Goal: Communication & Community: Share content

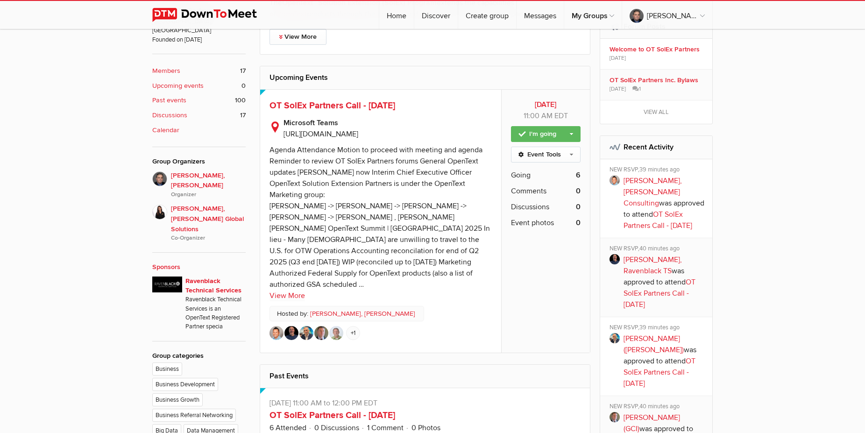
scroll to position [312, 0]
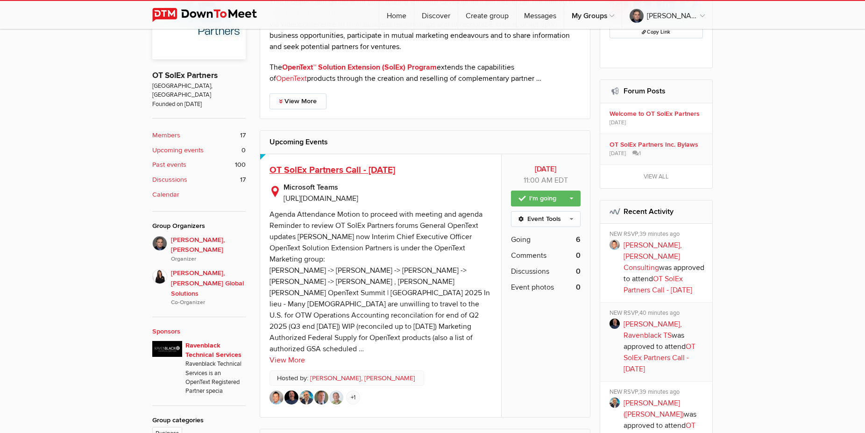
click at [334, 170] on span "OT SolEx Partners Call - [DATE]" at bounding box center [332, 169] width 126 height 11
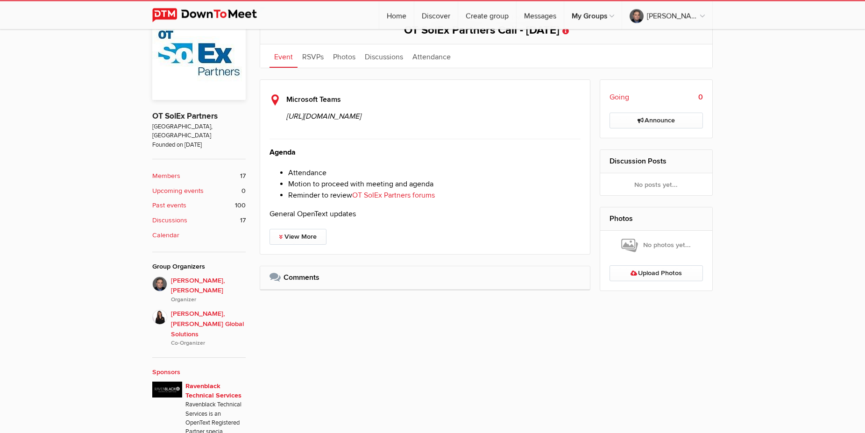
scroll to position [286, 0]
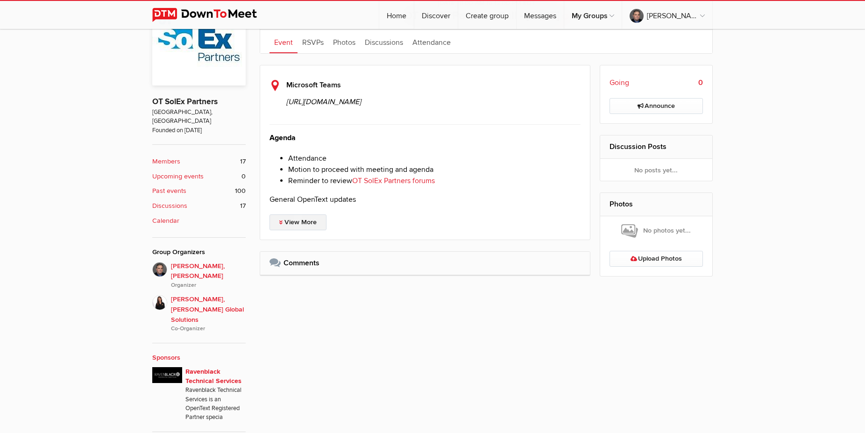
click at [307, 230] on link "View More" at bounding box center [297, 222] width 57 height 16
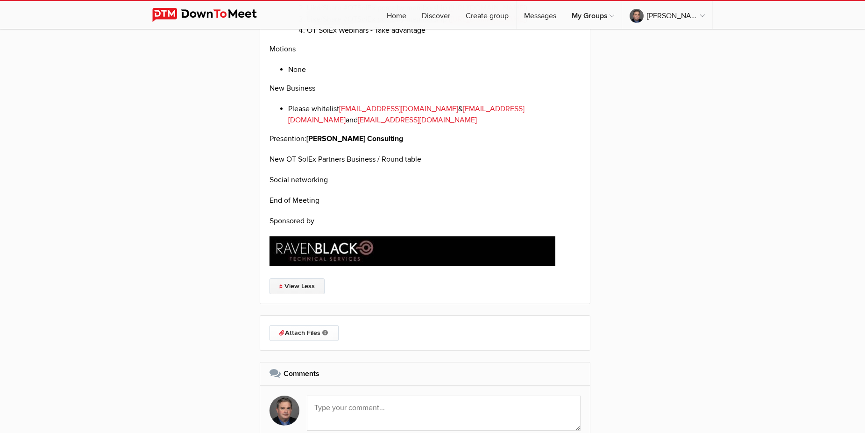
scroll to position [1872, 0]
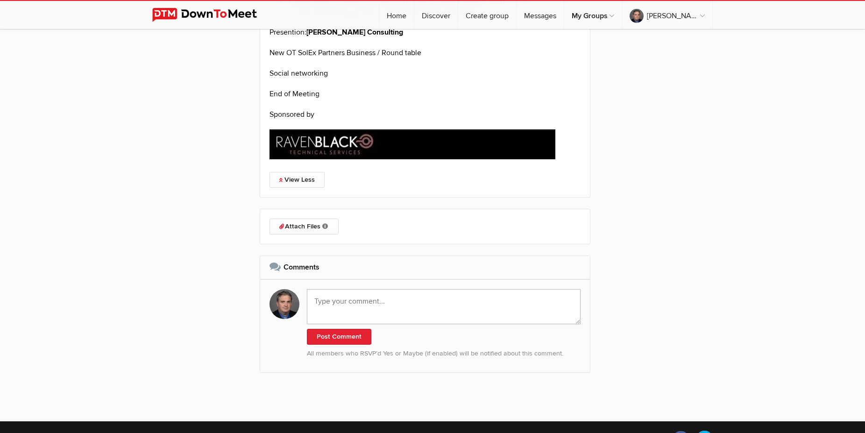
click at [346, 324] on textarea at bounding box center [444, 306] width 274 height 35
paste textarea "[URL][DOMAIN_NAME]"
type textarea "Recording: [URL][DOMAIN_NAME]"
click at [345, 345] on button "Post Comment" at bounding box center [339, 337] width 64 height 16
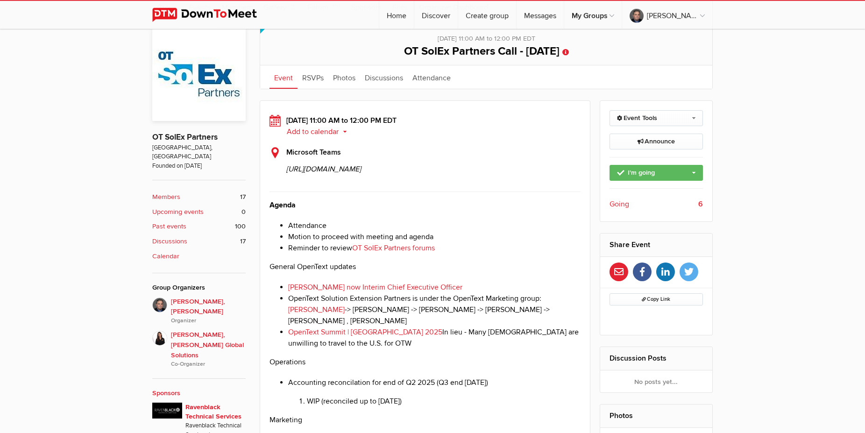
scroll to position [301, 0]
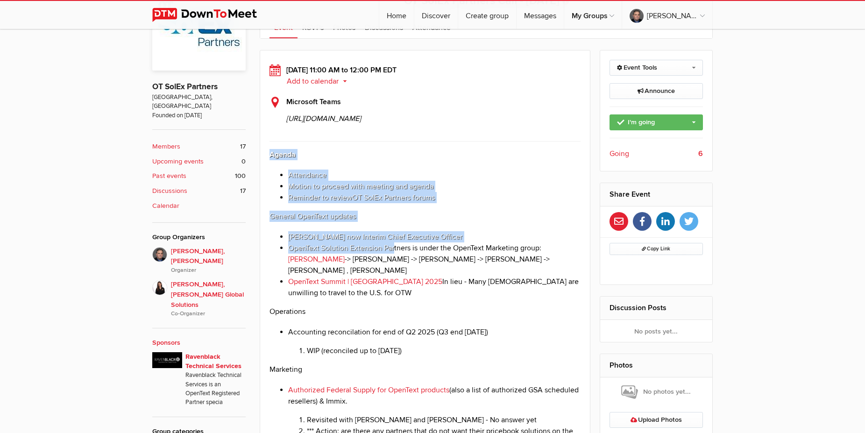
drag, startPoint x: 268, startPoint y: 197, endPoint x: 394, endPoint y: 299, distance: 162.0
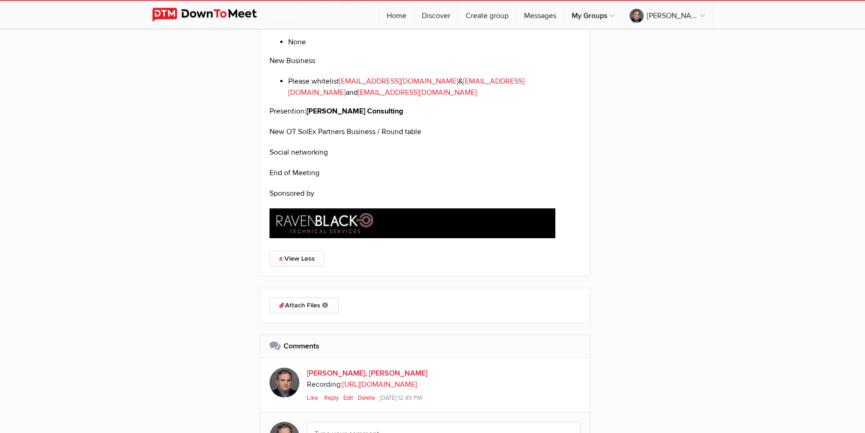
scroll to position [1825, 0]
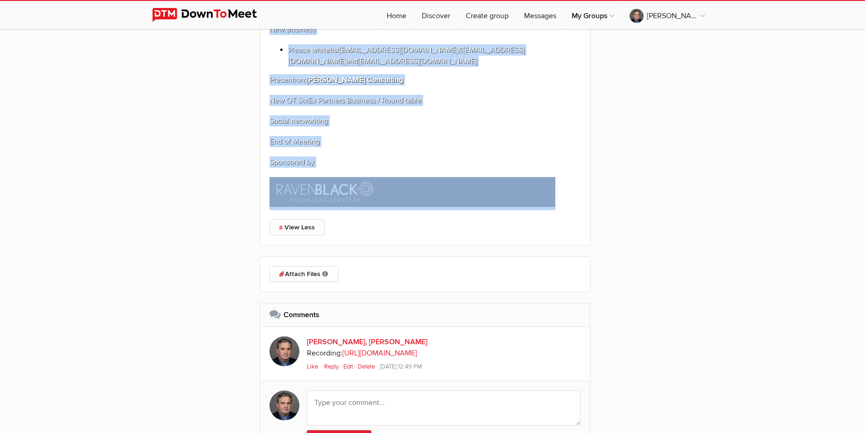
click at [574, 210] on p at bounding box center [424, 193] width 311 height 33
click at [560, 210] on p at bounding box center [424, 193] width 311 height 33
copy div "Loremi Dolorsitam Consec ad elitsed doei tempori utl etdolo Magnaali en admini …"
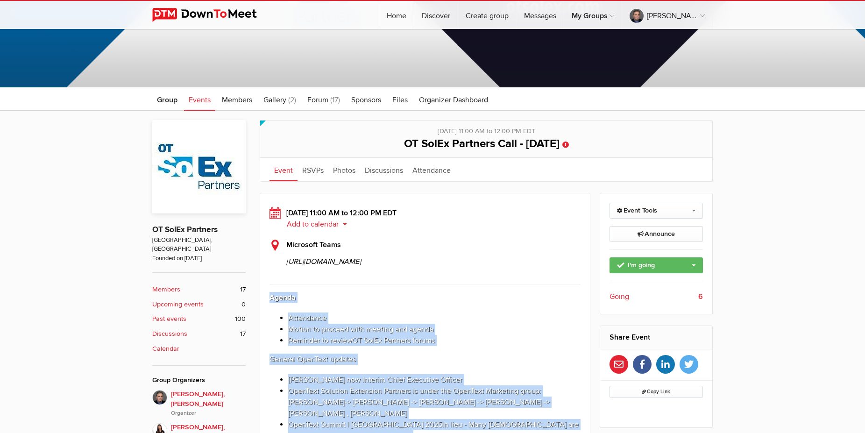
scroll to position [0, 0]
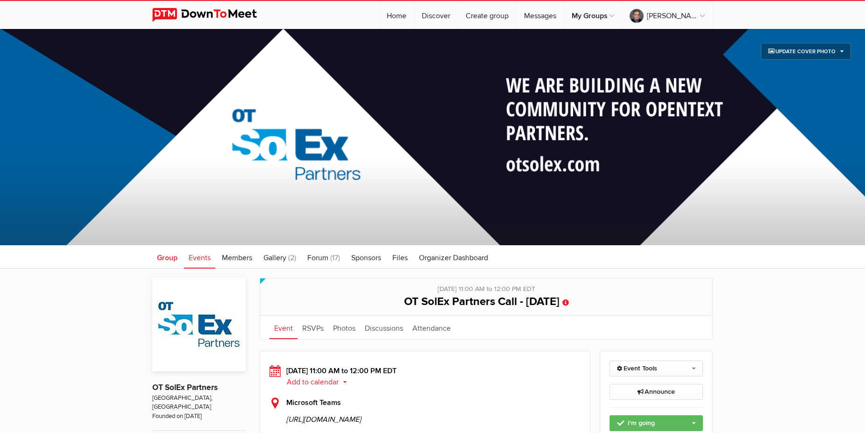
click at [159, 255] on span "Group" at bounding box center [167, 257] width 21 height 9
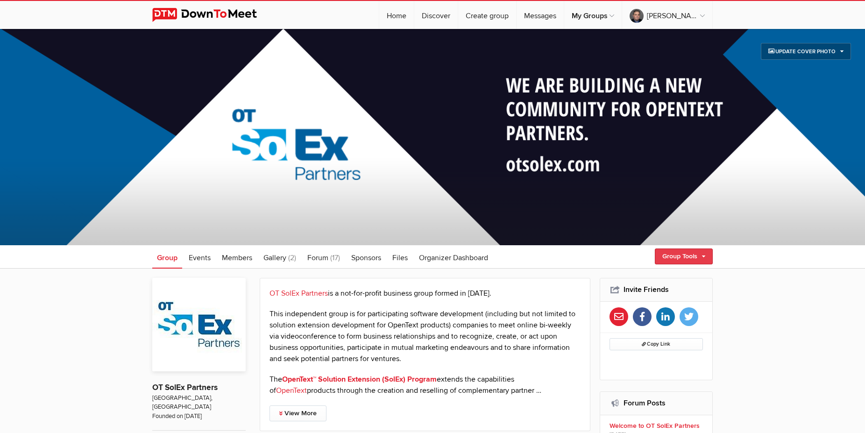
click at [700, 258] on link "Group Tools" at bounding box center [684, 256] width 58 height 16
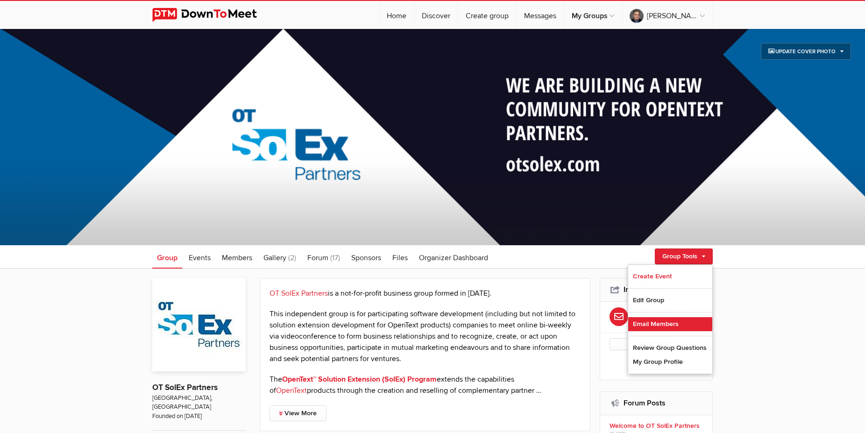
click at [659, 322] on link "Email Members" at bounding box center [670, 324] width 84 height 14
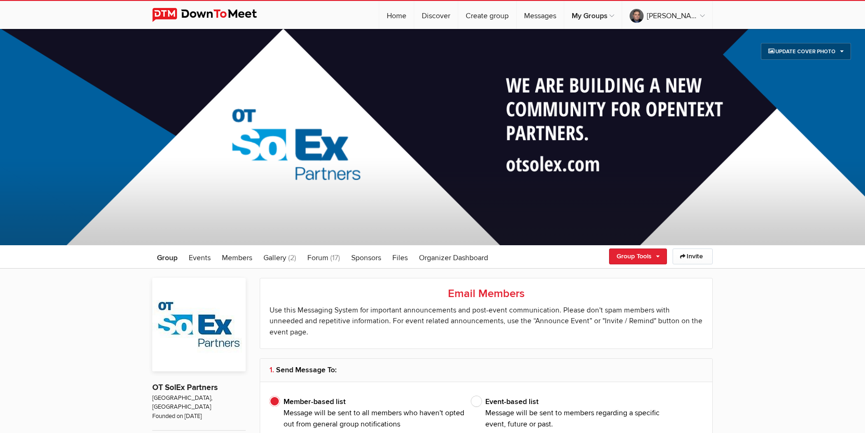
type input "[PERSON_NAME], [PERSON_NAME]"
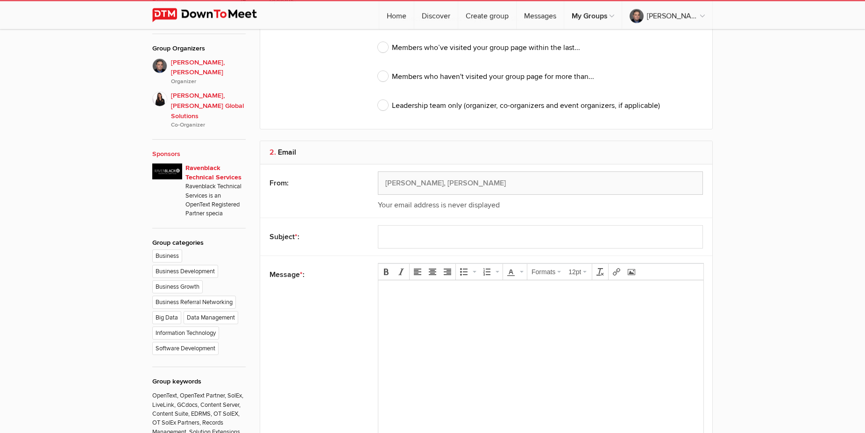
scroll to position [524, 0]
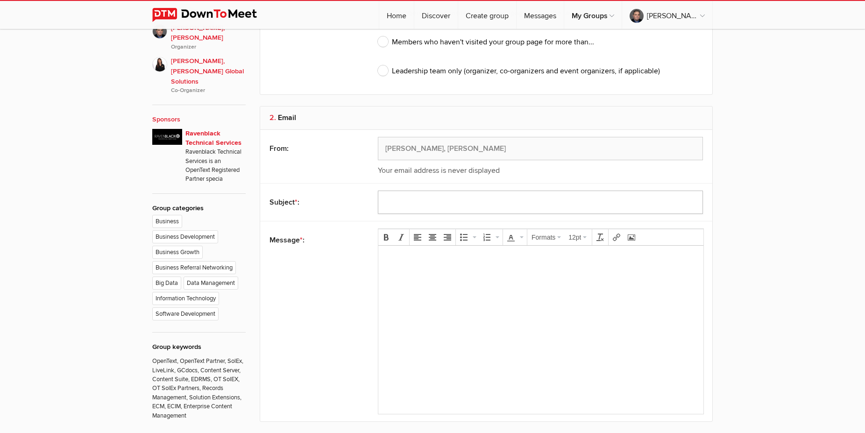
click at [402, 191] on input "text" at bounding box center [540, 202] width 325 height 23
click at [396, 263] on p at bounding box center [541, 258] width 310 height 11
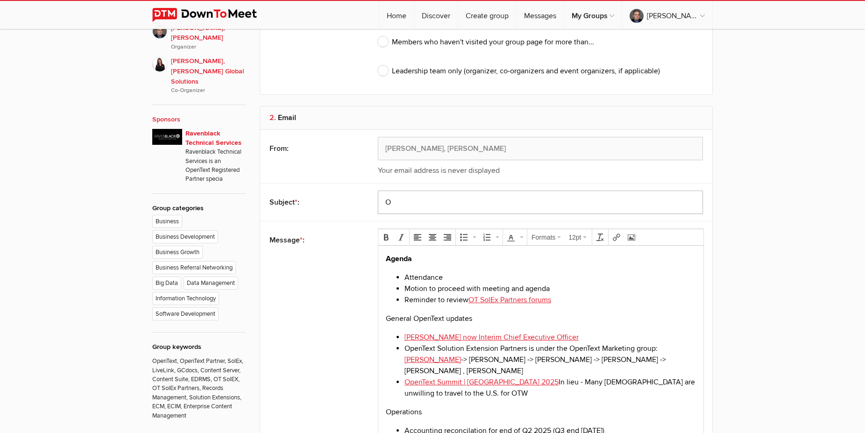
click at [412, 191] on input "O" at bounding box center [540, 202] width 325 height 23
type input "OT SolEx Partners Call Summary - [DATE]"
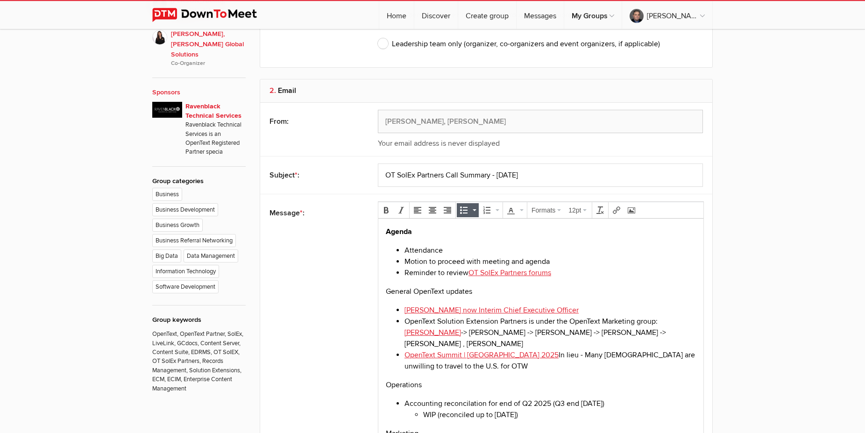
scroll to position [572, 0]
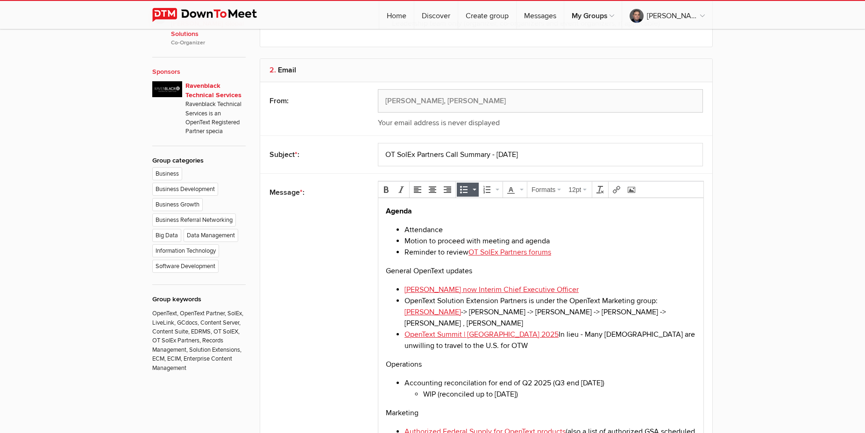
click at [422, 209] on p "Agenda" at bounding box center [541, 210] width 310 height 11
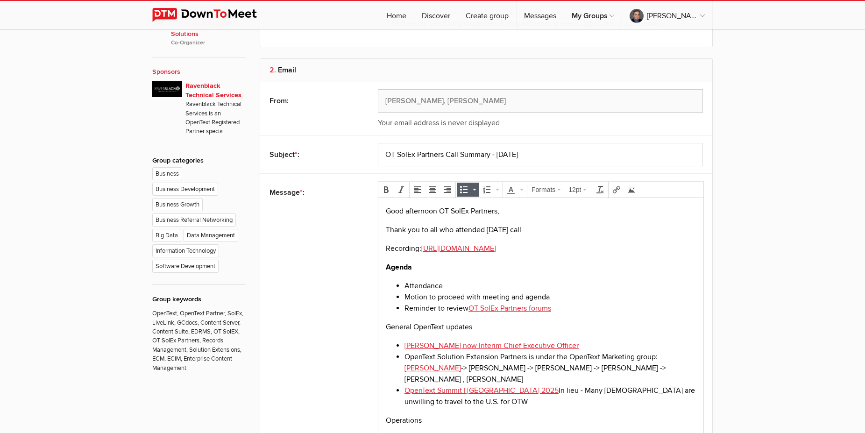
click at [502, 289] on li "Attendance" at bounding box center [549, 285] width 291 height 11
click at [421, 264] on p "Agenda" at bounding box center [541, 266] width 310 height 11
click at [432, 283] on li "Attendance" at bounding box center [549, 285] width 291 height 11
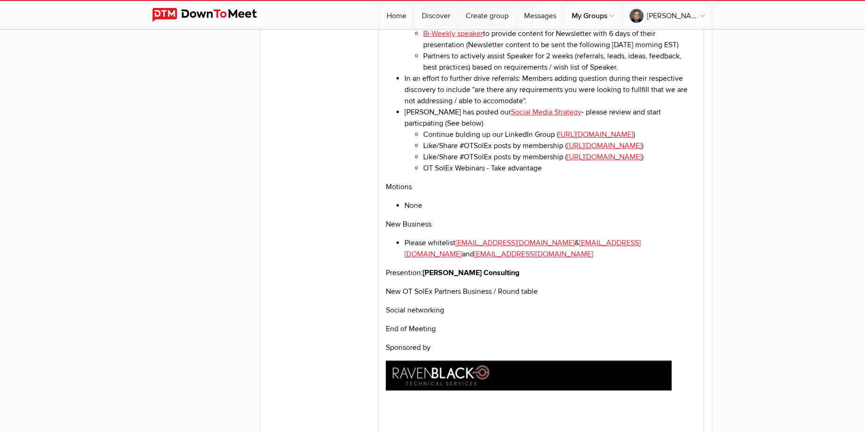
scroll to position [2000, 0]
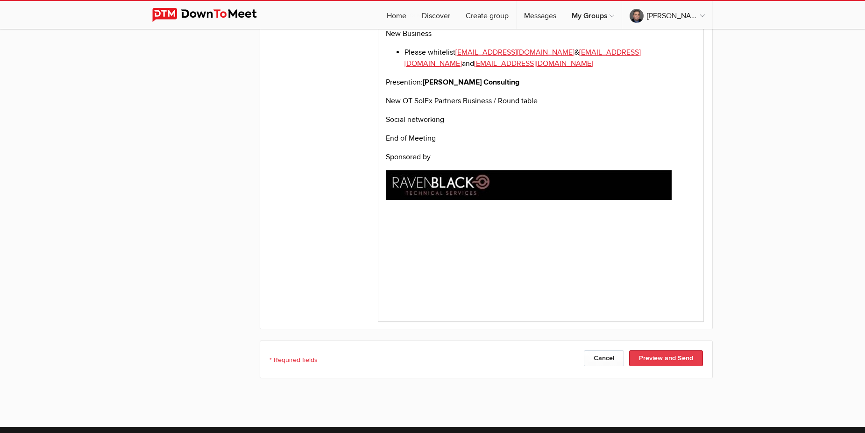
click at [670, 350] on button "Preview and Send" at bounding box center [666, 358] width 74 height 16
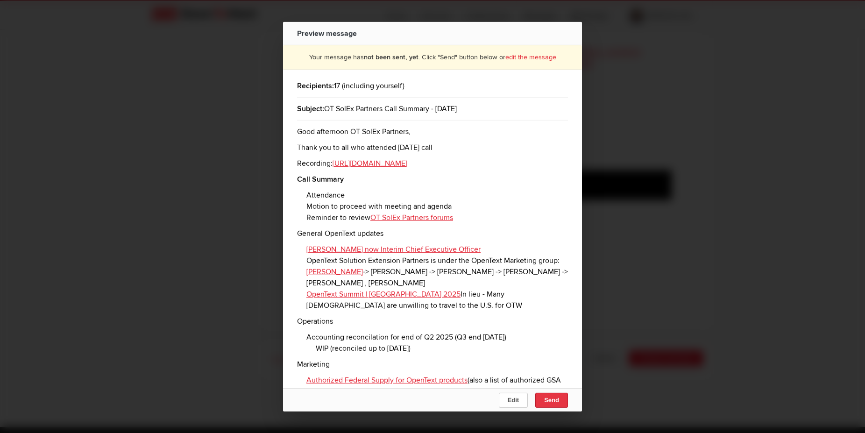
click at [554, 397] on span "Send" at bounding box center [551, 399] width 15 height 7
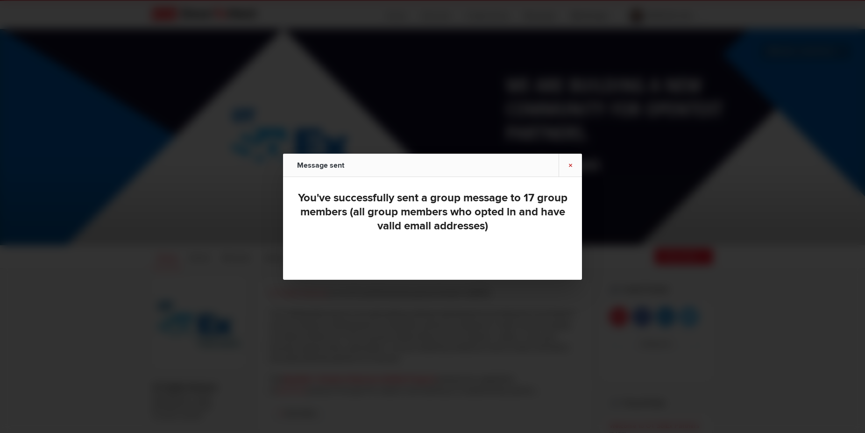
click at [573, 164] on link "×" at bounding box center [569, 165] width 23 height 23
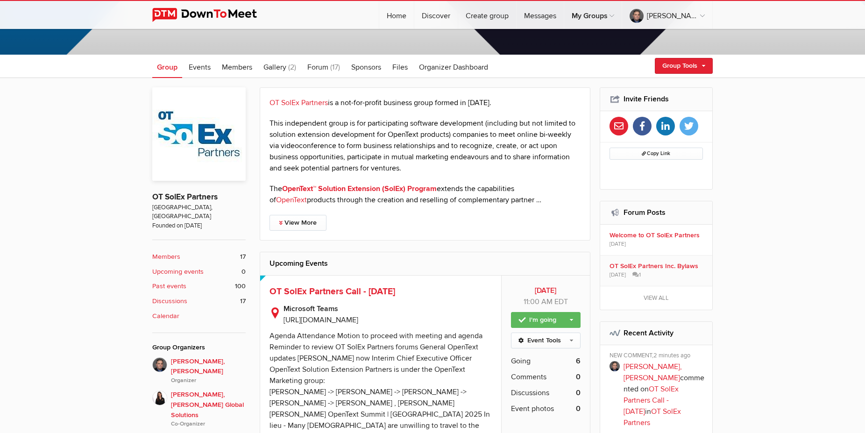
scroll to position [48, 0]
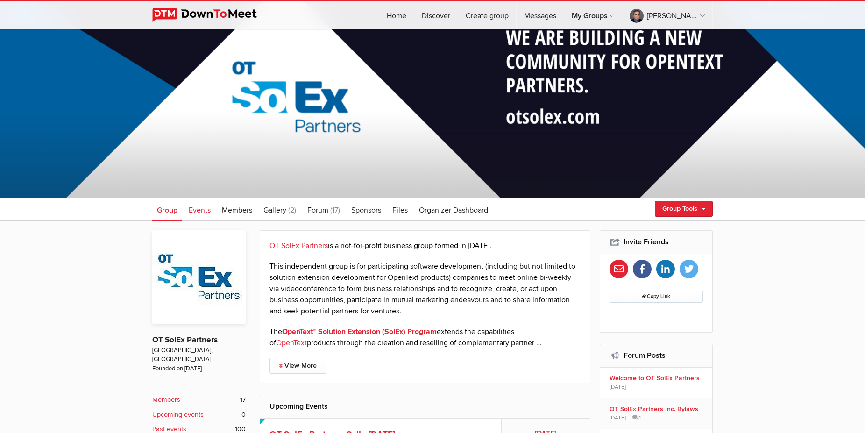
click at [198, 212] on span "Events" at bounding box center [200, 209] width 22 height 9
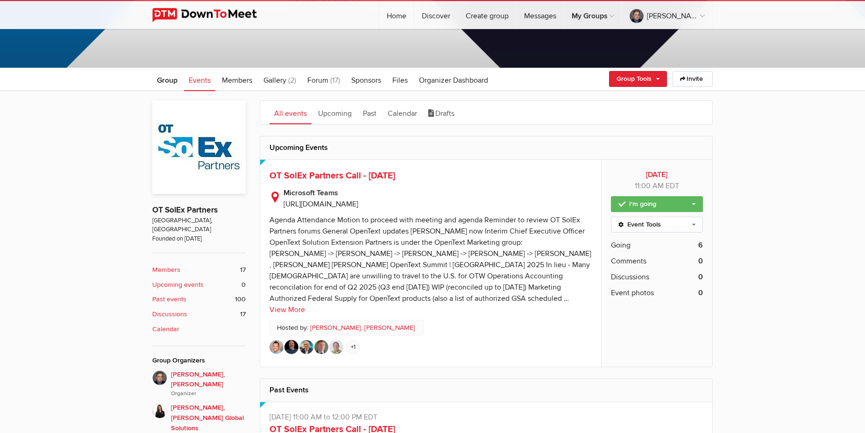
scroll to position [191, 0]
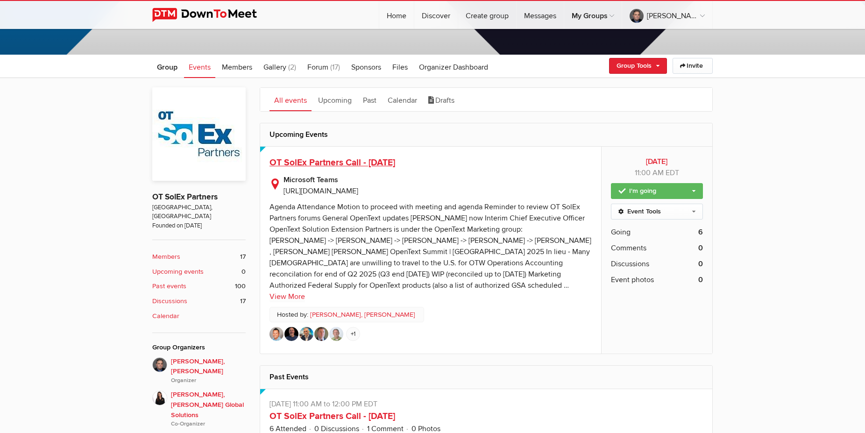
click at [345, 163] on span "OT SolEx Partners Call - [DATE]" at bounding box center [332, 162] width 126 height 11
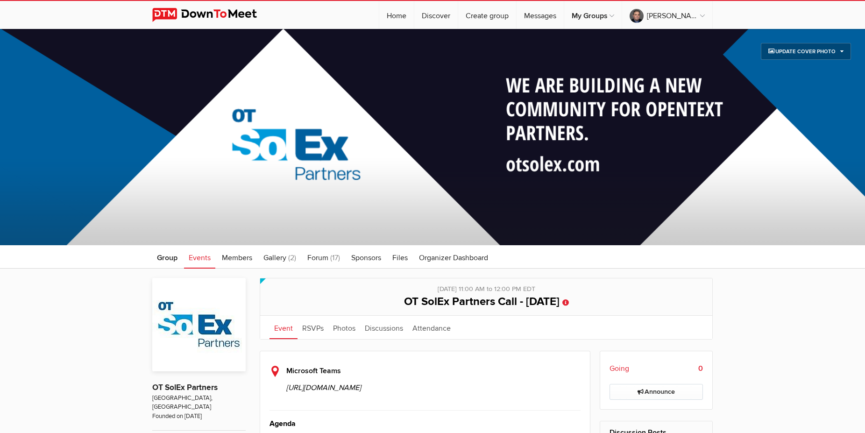
scroll to position [238, 0]
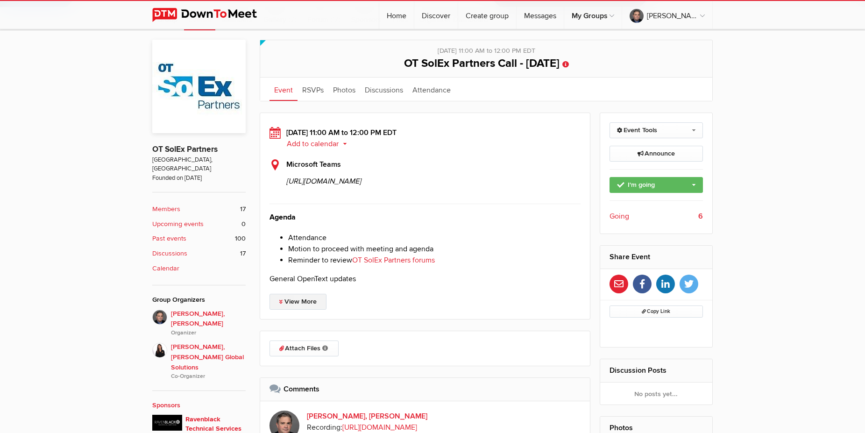
click at [290, 310] on link "View More" at bounding box center [297, 302] width 57 height 16
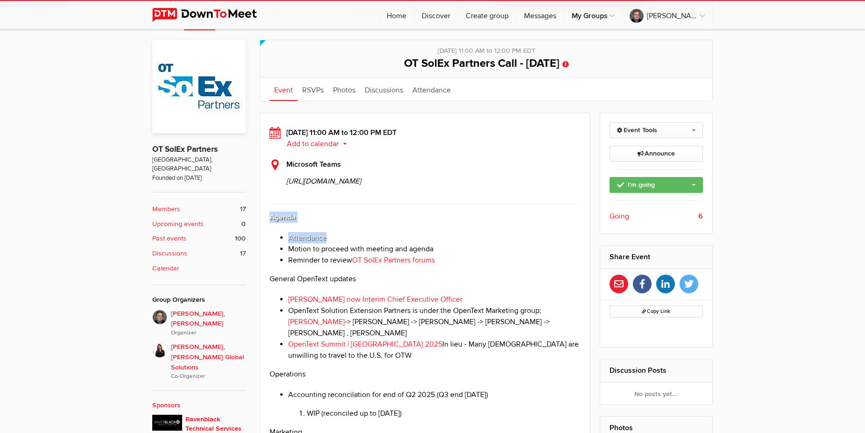
drag, startPoint x: 269, startPoint y: 262, endPoint x: 371, endPoint y: 309, distance: 112.0
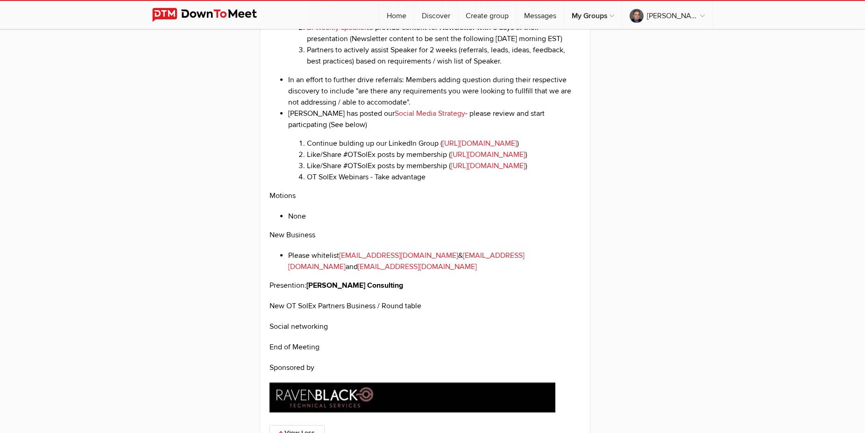
scroll to position [1810, 0]
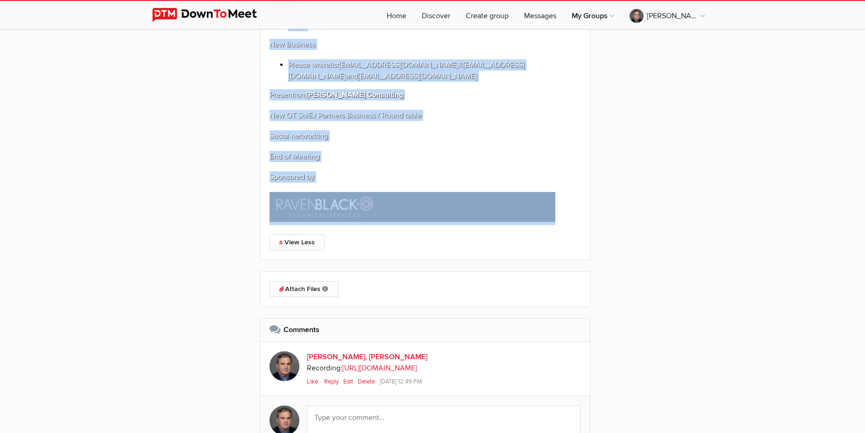
click at [560, 225] on p at bounding box center [424, 208] width 311 height 33
copy div "Loremi Dolorsitam Consec ad elitsed doei tempori utl etdolo Magnaali en admini …"
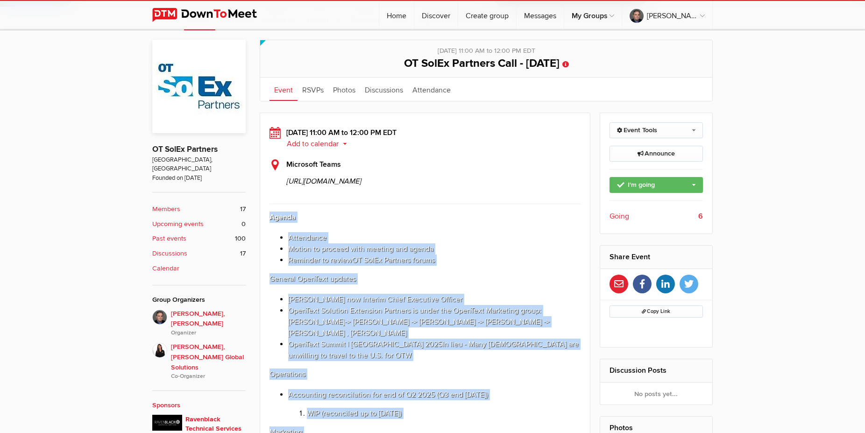
scroll to position [0, 0]
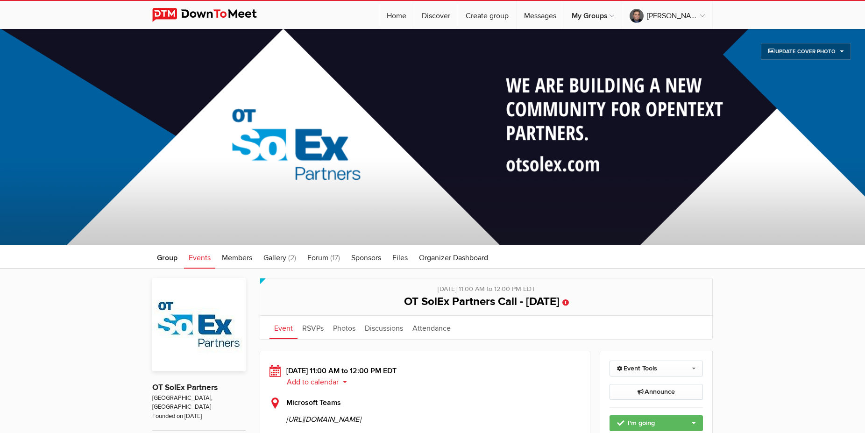
click at [195, 257] on span "Events" at bounding box center [200, 257] width 22 height 9
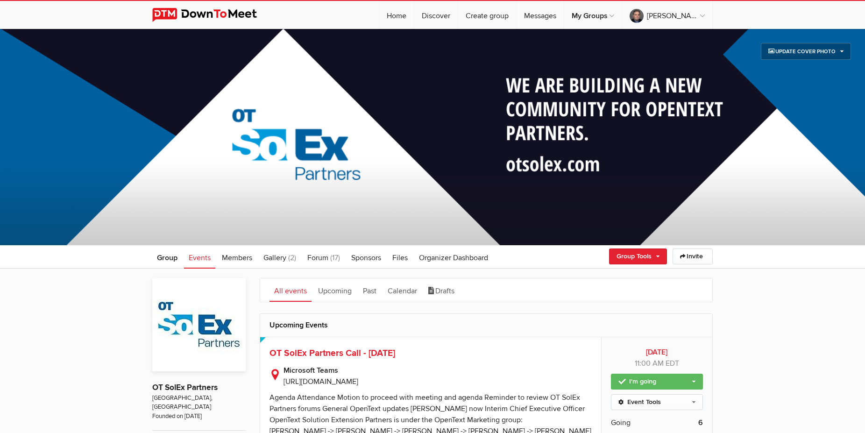
click at [655, 256] on link "Group Tools" at bounding box center [638, 256] width 58 height 16
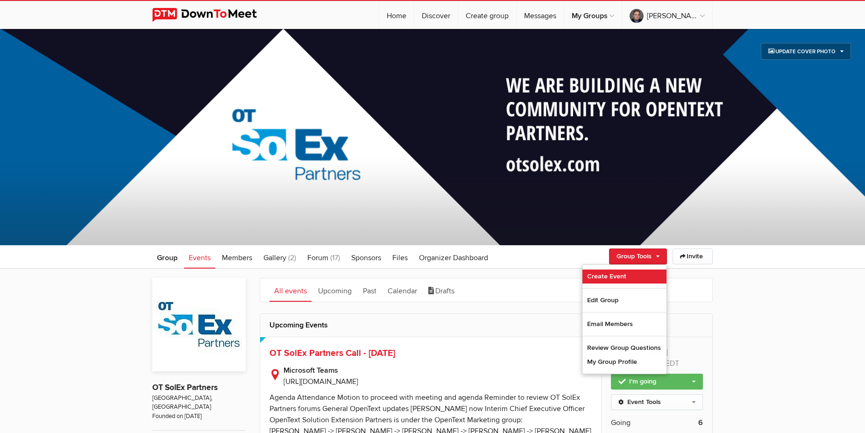
click at [612, 272] on link "Create Event" at bounding box center [624, 276] width 84 height 14
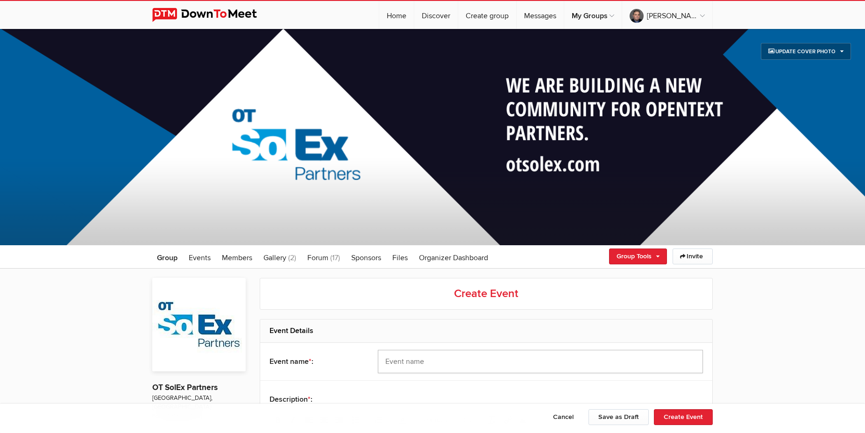
click at [410, 354] on input "text" at bounding box center [540, 361] width 325 height 23
drag, startPoint x: 463, startPoint y: 360, endPoint x: 477, endPoint y: 359, distance: 14.0
click at [477, 359] on input "OT SolEx Partners Call - [DATE]" at bounding box center [540, 361] width 325 height 23
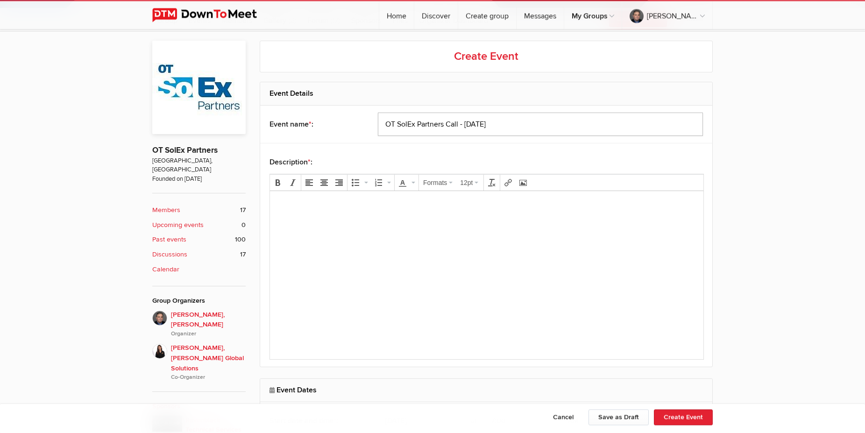
scroll to position [238, 0]
type input "OT SolEx Partners Call - [DATE]"
click at [382, 225] on body at bounding box center [487, 219] width 426 height 42
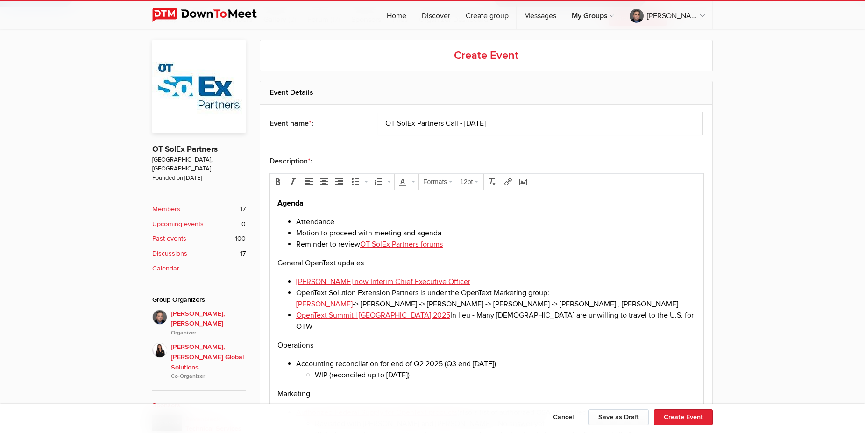
click at [305, 203] on p "Agenda" at bounding box center [486, 203] width 418 height 11
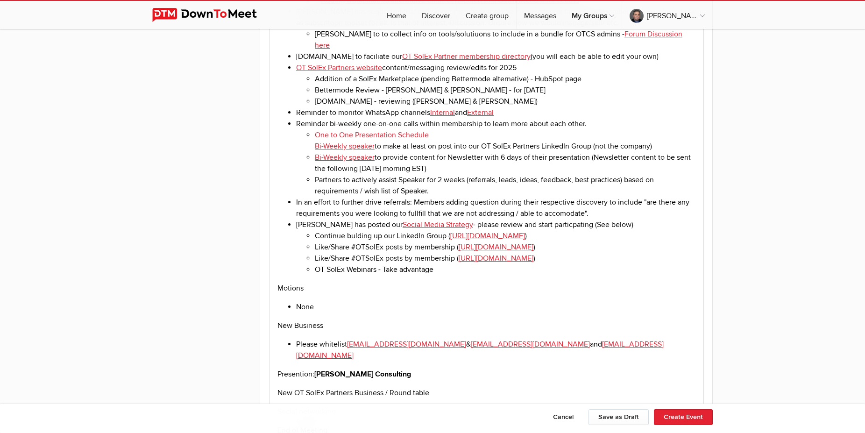
scroll to position [1429, 0]
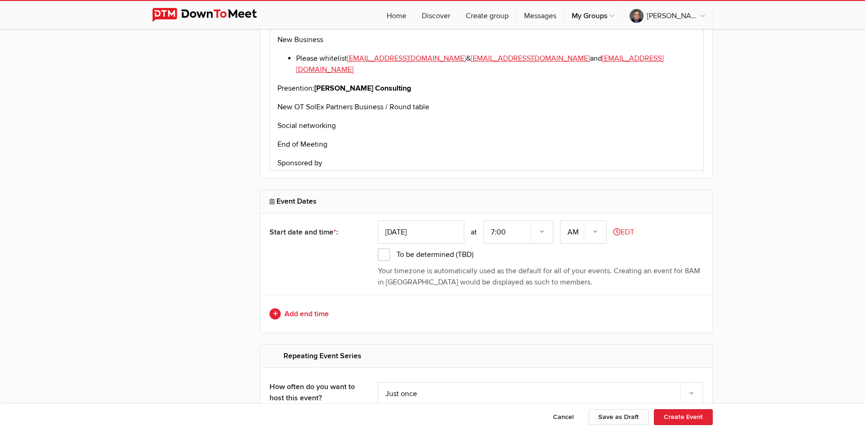
click at [425, 229] on input "[DATE]" at bounding box center [421, 231] width 86 height 23
type input "[DATE]"
click at [483, 220] on select "7:00 7:15 7:30 7:45 8:00 8:15 8:30 8:45 9:00 9:15 9:30 9:45 10:00 10:15 10:30 1…" at bounding box center [518, 231] width 70 height 23
select select "11:00:00"
click option "11:00" at bounding box center [0, 0] width 0 height 0
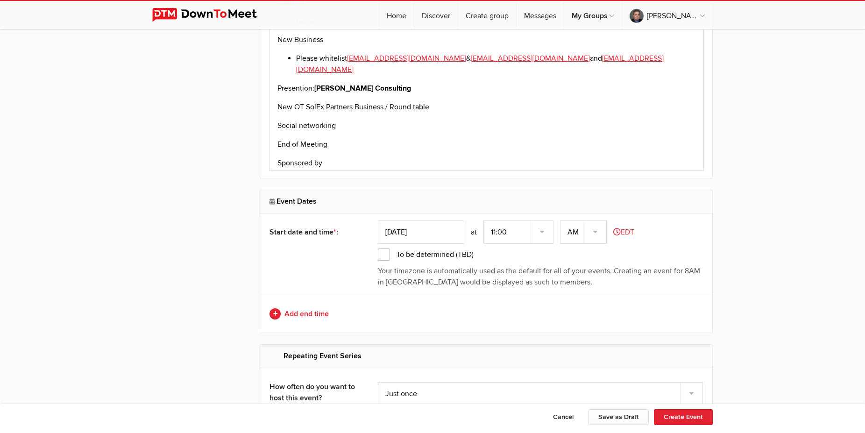
click at [480, 280] on p "Your timezone is automatically used as the default for all of your events. Crea…" at bounding box center [540, 276] width 325 height 22
click at [293, 311] on link "Add end time" at bounding box center [485, 313] width 433 height 11
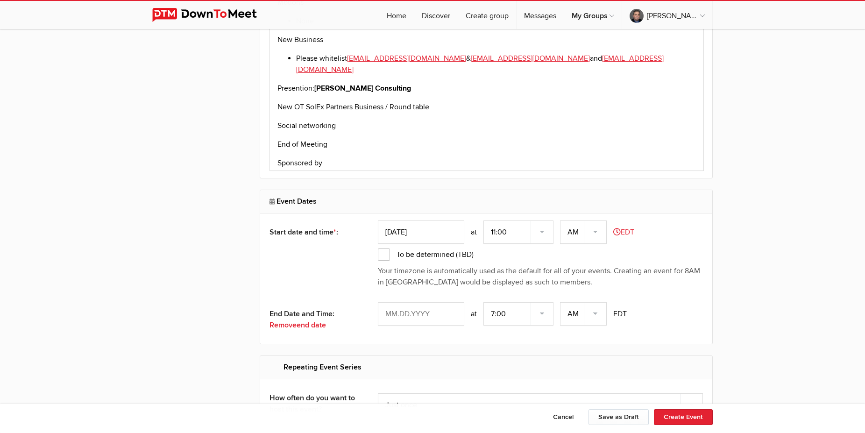
click at [420, 318] on input "text" at bounding box center [421, 313] width 86 height 23
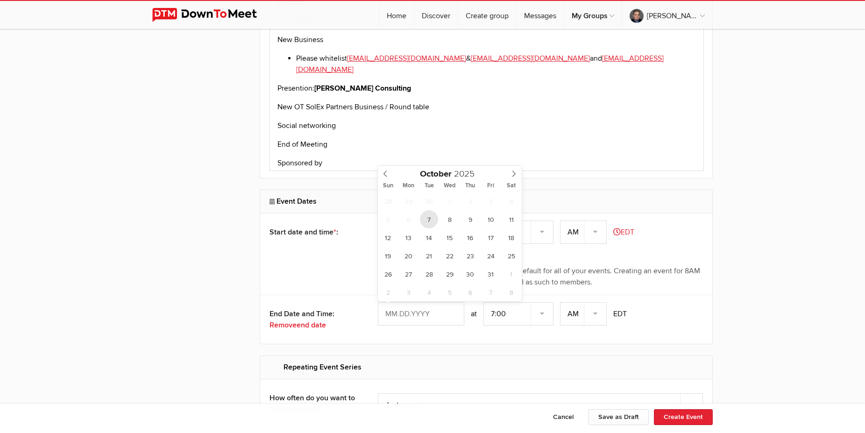
type input "[DATE]"
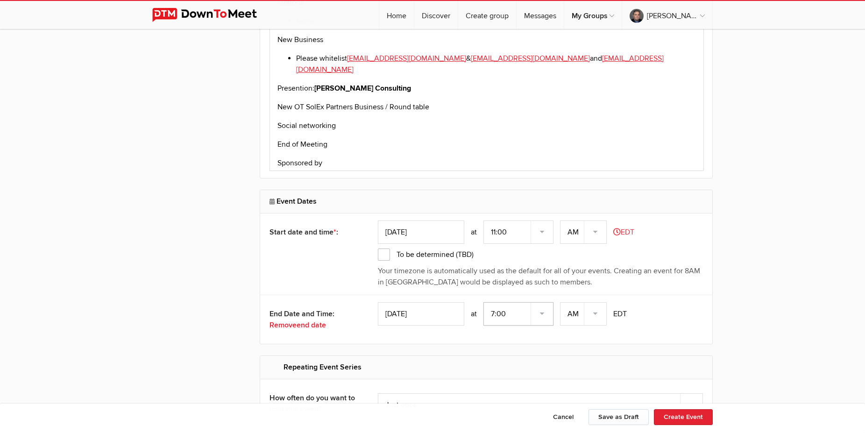
select select "0:00:00"
click option "12:00" at bounding box center [0, 0] width 0 height 0
click at [560, 302] on select "AM PM" at bounding box center [583, 313] width 47 height 23
select select "PM"
click option "PM" at bounding box center [0, 0] width 0 height 0
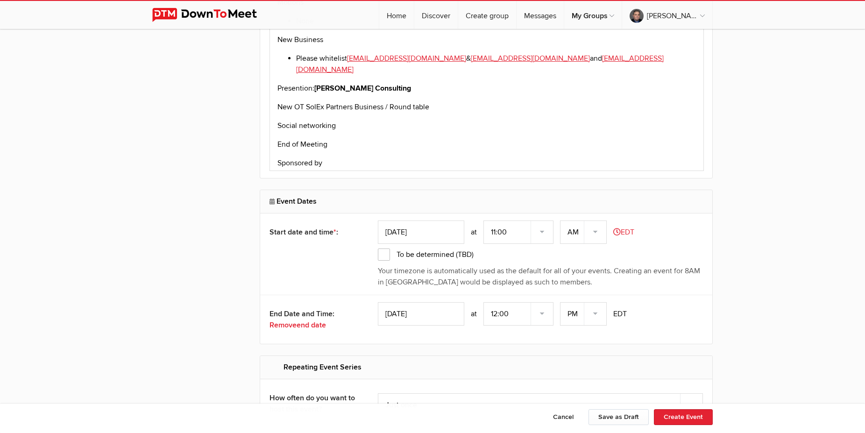
click at [670, 311] on div "[DATE] 7:00 7:15 7:30 7:45 8:00 8:15 8:30 8:45 9:00 9:15 9:30 9:45 10:00 10:15 …" at bounding box center [540, 313] width 325 height 23
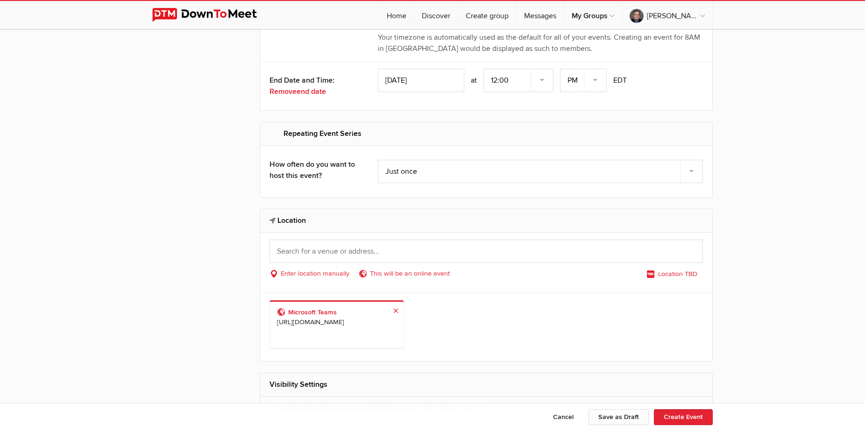
scroll to position [1667, 0]
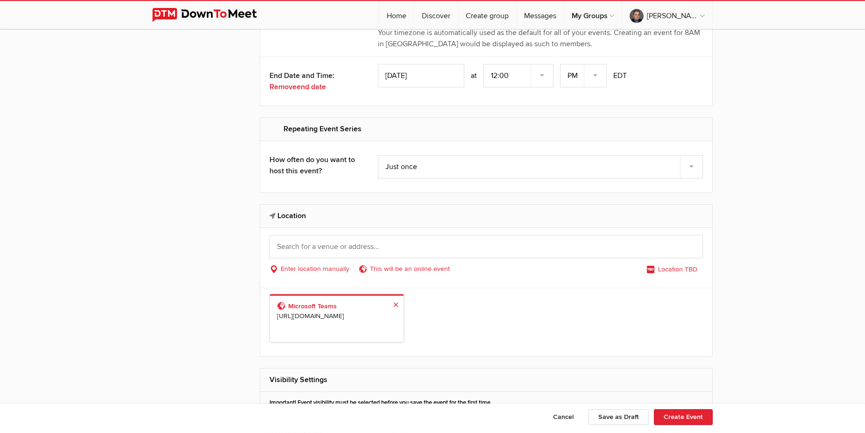
click at [346, 320] on span "[URL][DOMAIN_NAME]" at bounding box center [337, 316] width 120 height 10
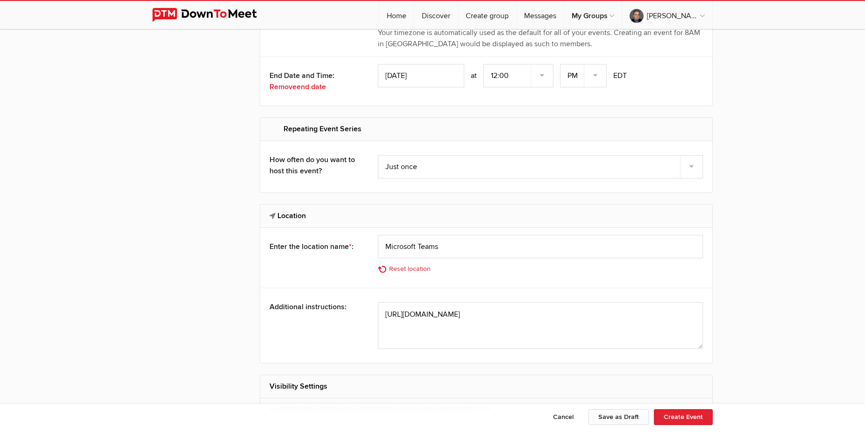
scroll to position [15, 0]
click at [698, 414] on button "Create Event" at bounding box center [683, 417] width 59 height 16
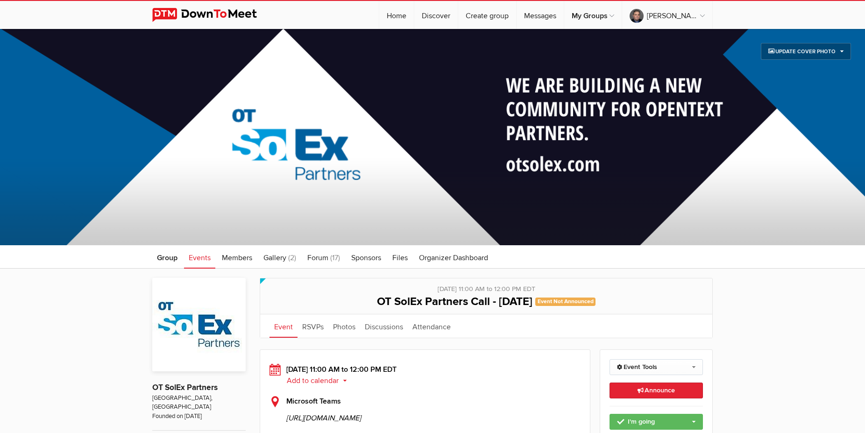
scroll to position [191, 0]
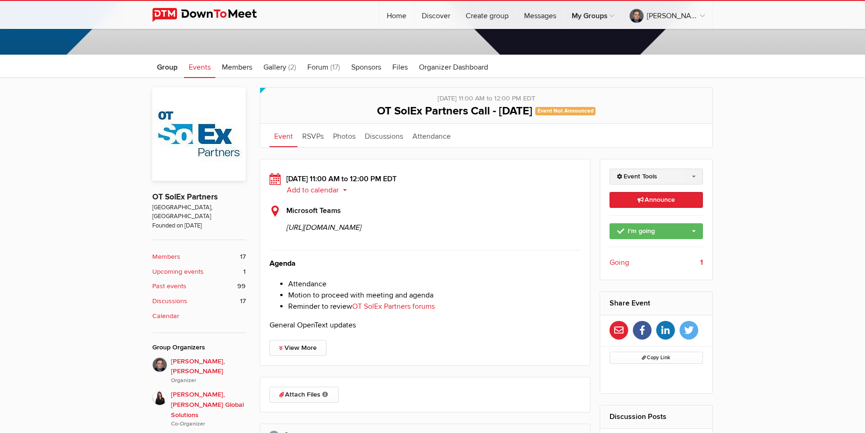
click at [637, 176] on link "Event Tools" at bounding box center [656, 177] width 94 height 16
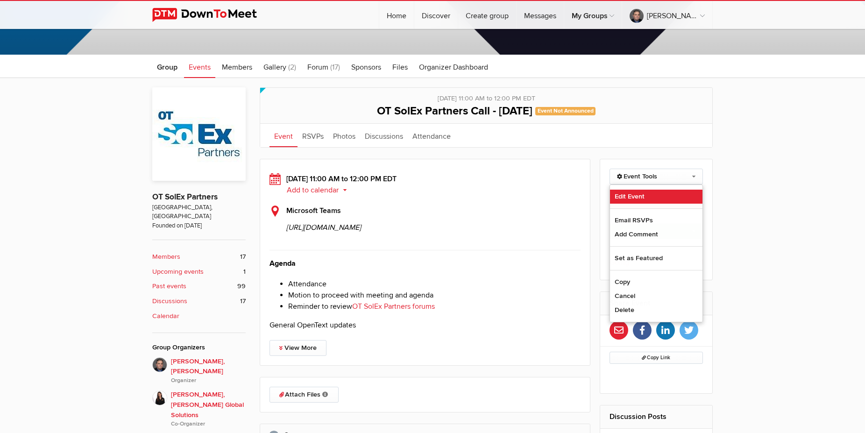
click at [639, 196] on link "Edit Event" at bounding box center [656, 197] width 93 height 14
select select "11:00:00"
select select
select select "PM"
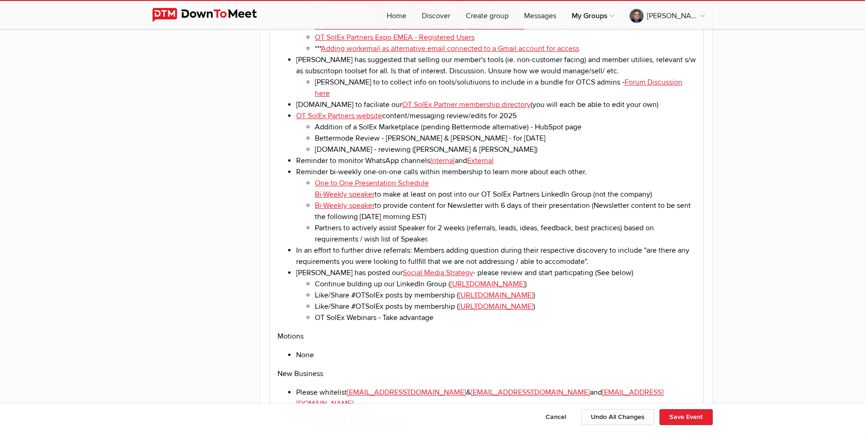
scroll to position [1334, 0]
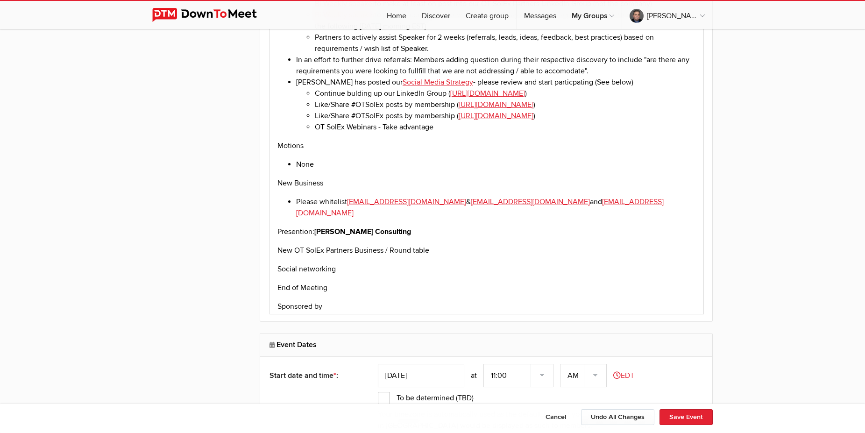
drag, startPoint x: 316, startPoint y: 138, endPoint x: 392, endPoint y: 135, distance: 75.7
click at [392, 226] on p "Presention: [PERSON_NAME] Consulting" at bounding box center [486, 231] width 418 height 11
click at [449, 263] on p "Social networking" at bounding box center [486, 268] width 418 height 11
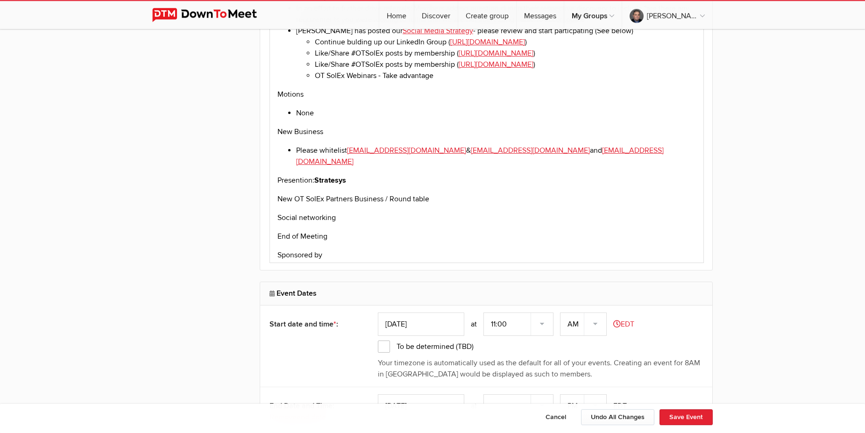
scroll to position [1429, 0]
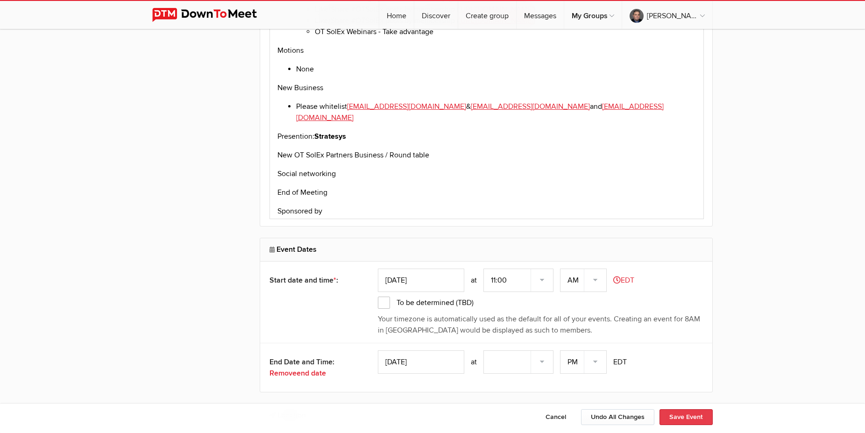
click at [686, 422] on button "Save Event" at bounding box center [685, 417] width 53 height 16
type input "[DATE]"
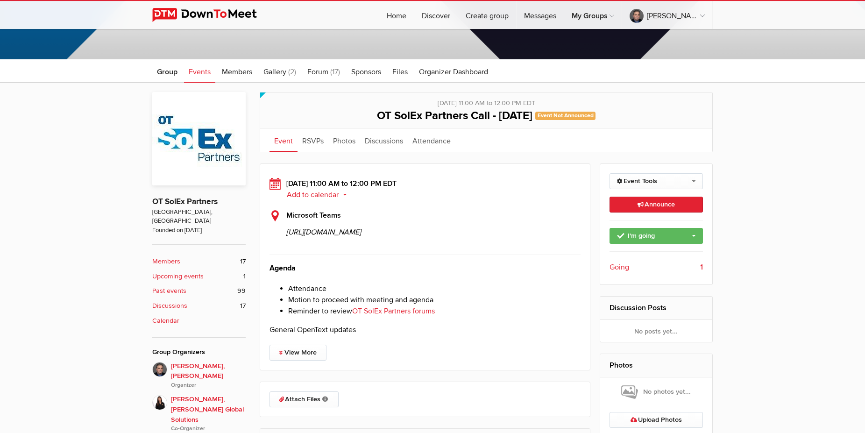
scroll to position [191, 0]
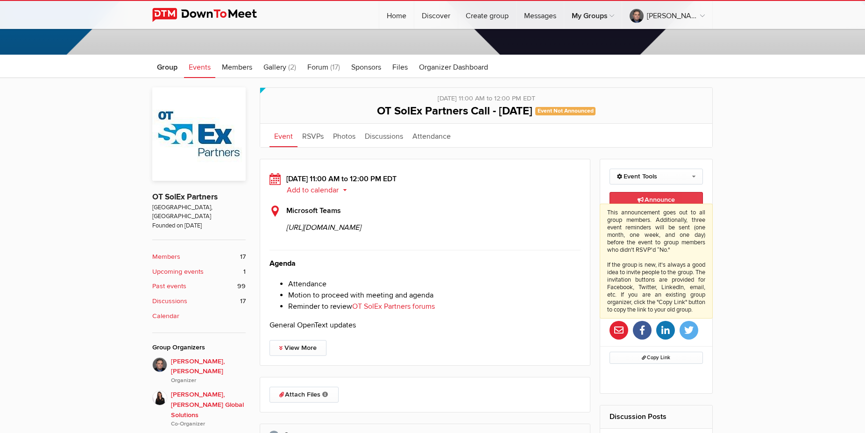
click at [655, 198] on span "Announce This announcement goes out to all group members. Additionally, three e…" at bounding box center [655, 200] width 37 height 8
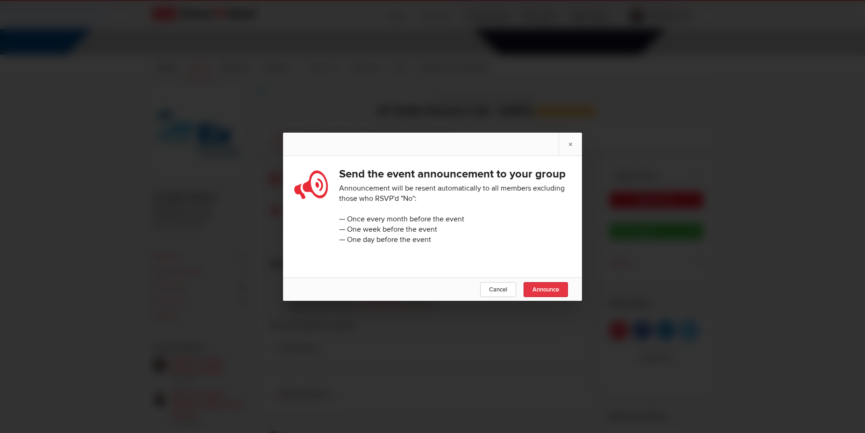
click at [556, 297] on link "Announce" at bounding box center [545, 289] width 44 height 15
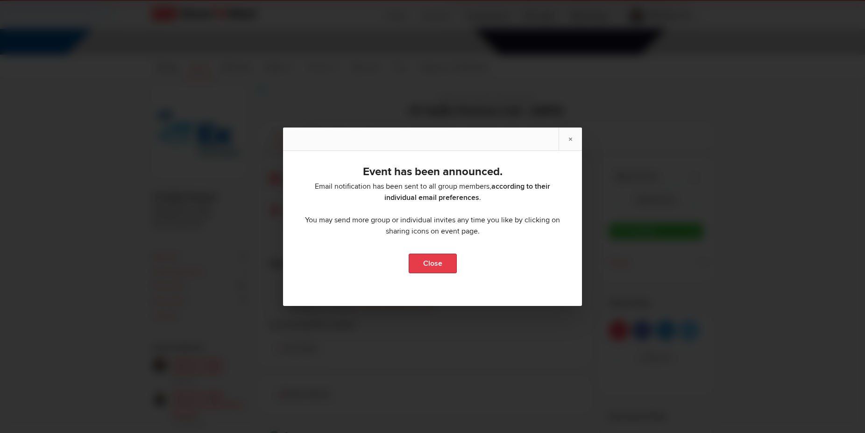
click at [432, 264] on link "Close" at bounding box center [433, 264] width 48 height 20
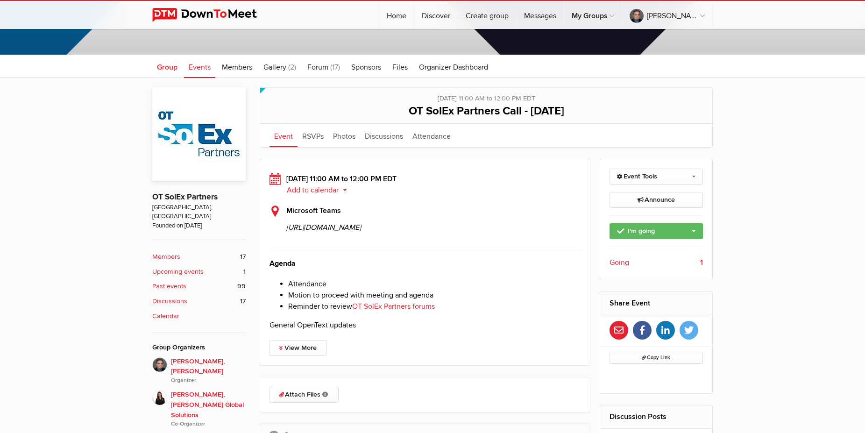
click at [167, 64] on span "Group" at bounding box center [167, 67] width 21 height 9
